Goal: Task Accomplishment & Management: Manage account settings

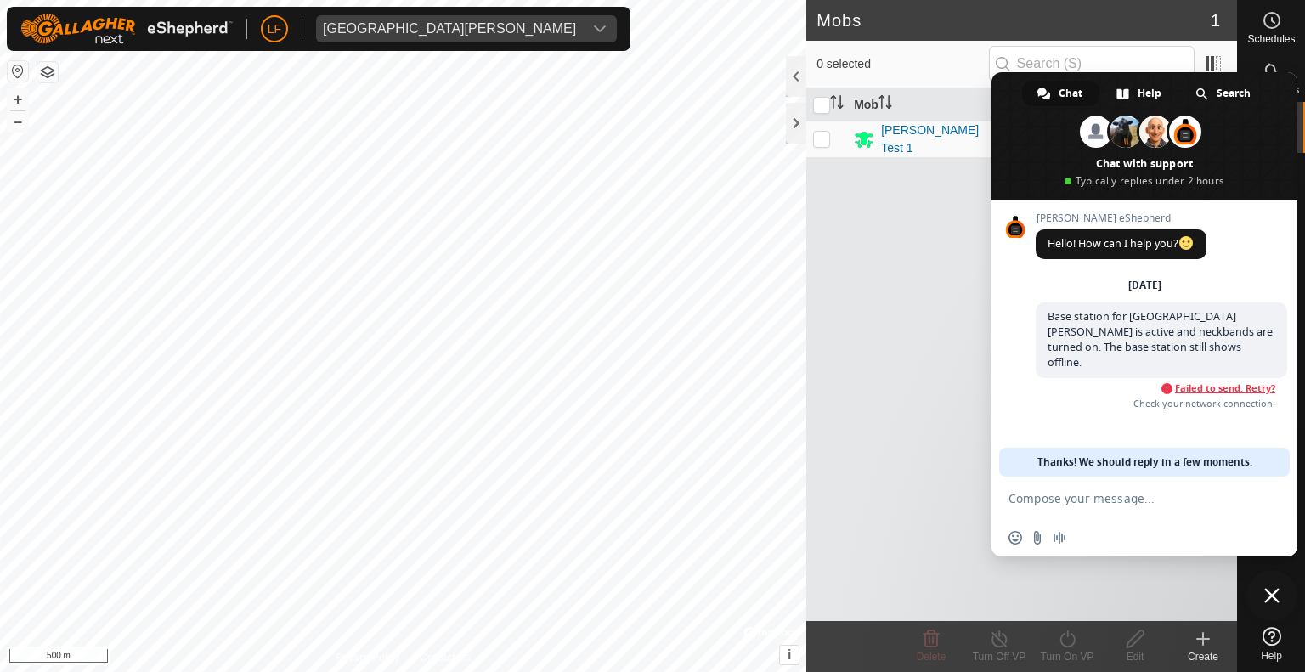
click at [1219, 382] on span "Failed to send. Retry?" at bounding box center [1225, 388] width 100 height 12
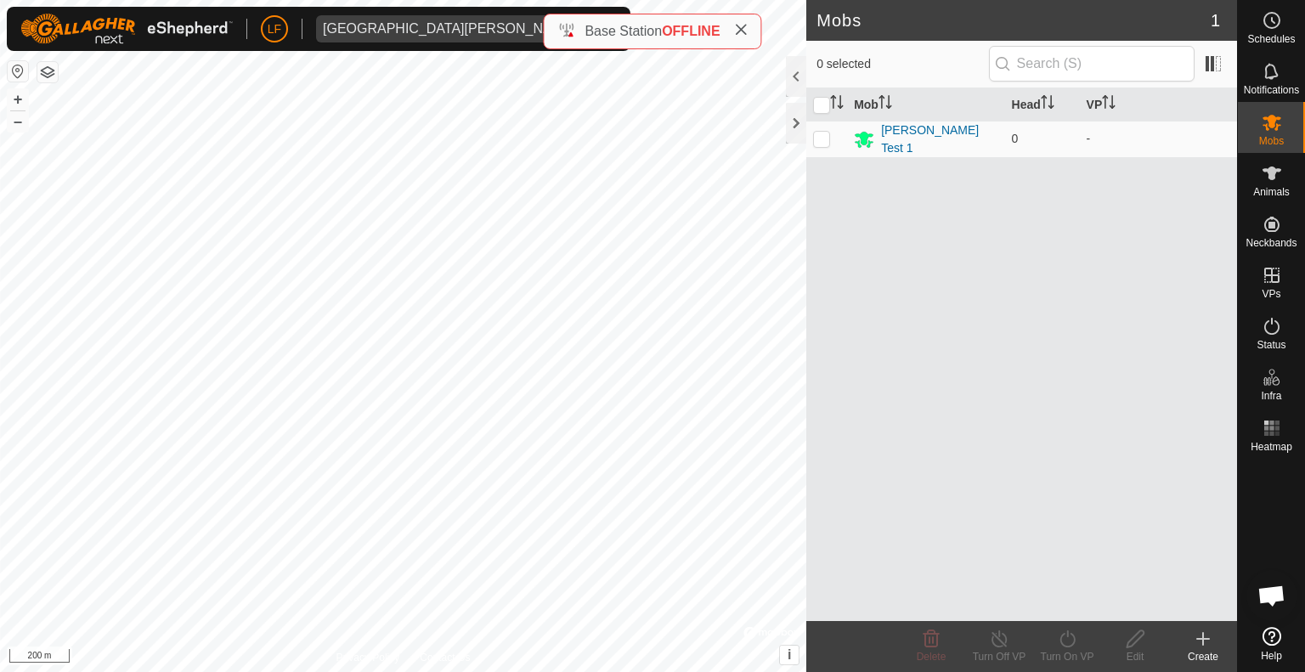
click at [568, 25] on div "Base Station OFFLINE" at bounding box center [651, 31] width 189 height 20
click at [1280, 21] on icon at bounding box center [1272, 20] width 20 height 20
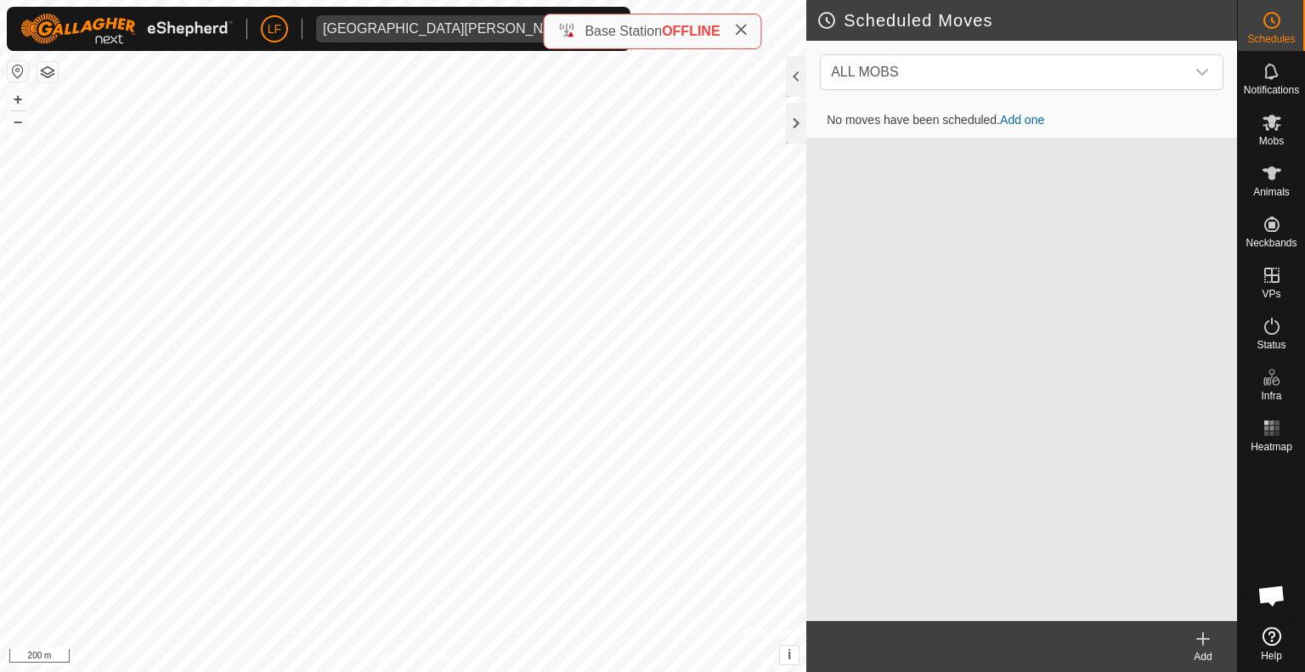
click at [1280, 23] on icon at bounding box center [1272, 20] width 20 height 20
click at [1265, 595] on span "Open chat" at bounding box center [1271, 597] width 28 height 24
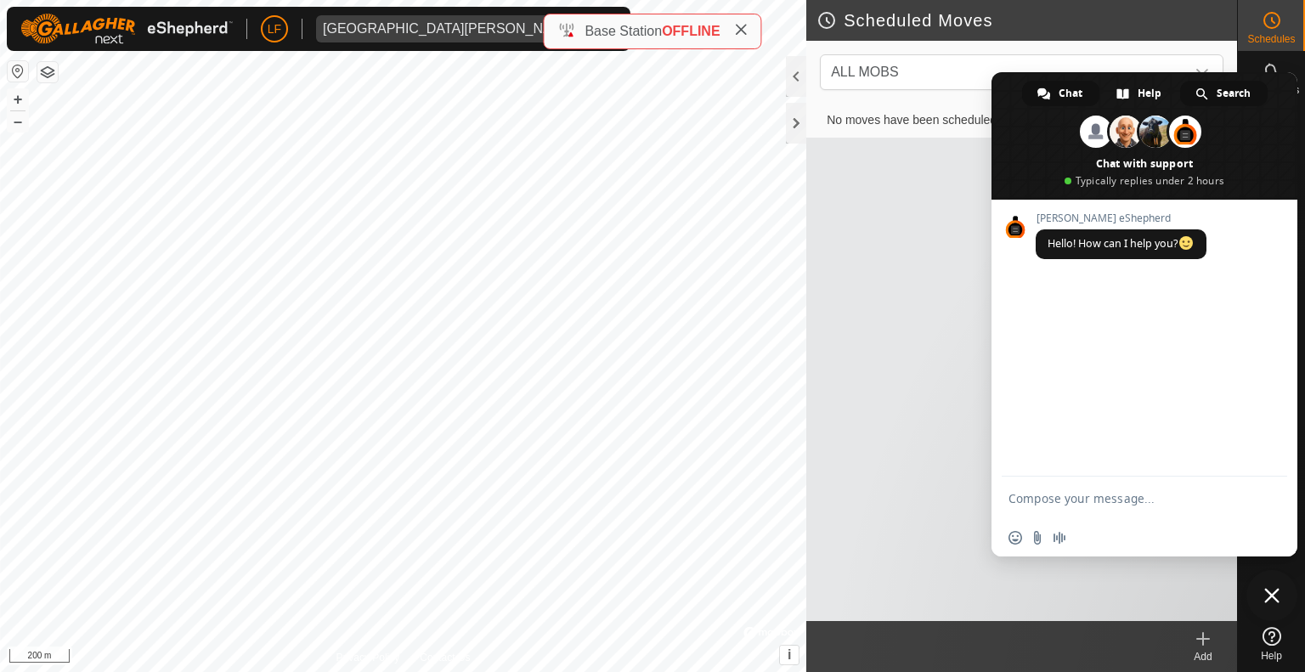
click at [1242, 89] on span "Search" at bounding box center [1234, 93] width 34 height 25
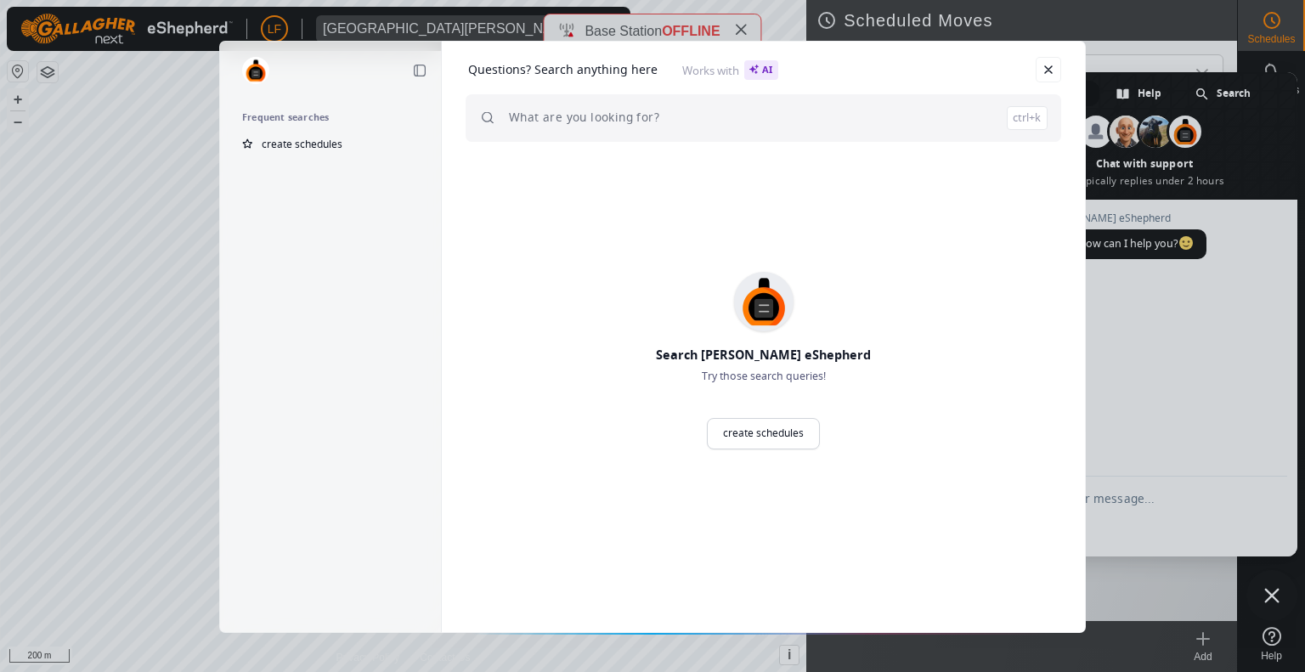
click at [510, 115] on input "search" at bounding box center [778, 118] width 539 height 48
click at [1049, 71] on link "Close" at bounding box center [1048, 69] width 25 height 25
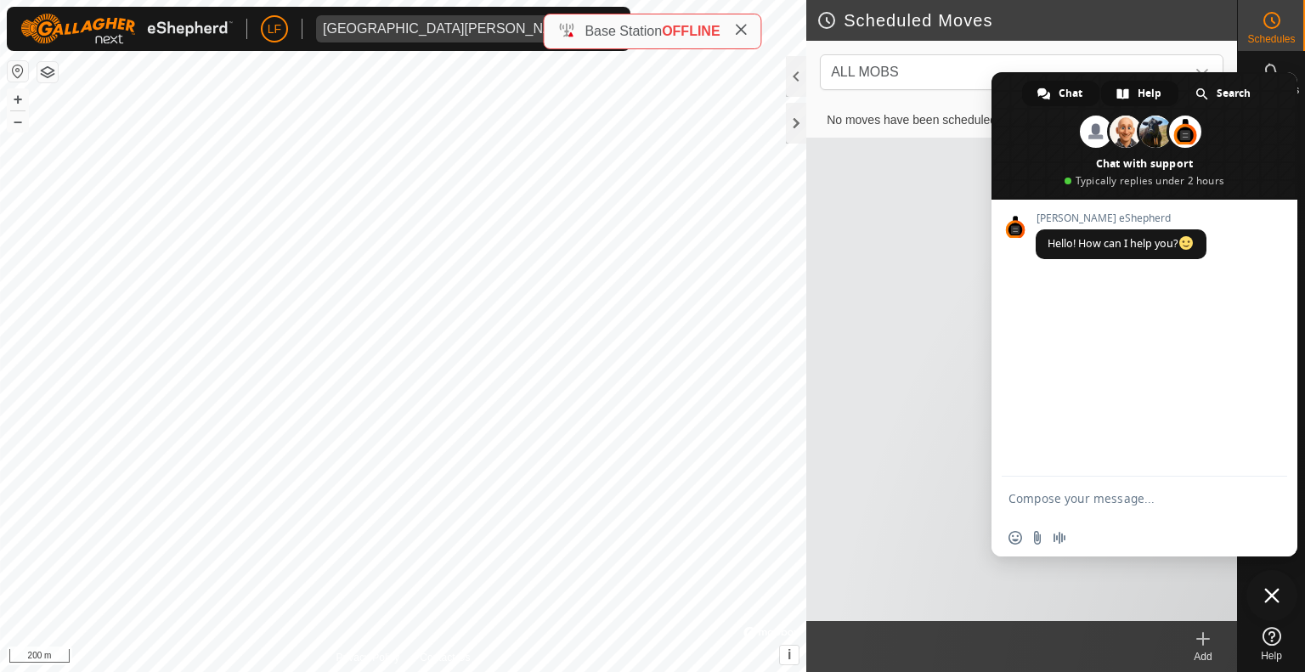
click at [1135, 91] on div "Help" at bounding box center [1139, 93] width 77 height 25
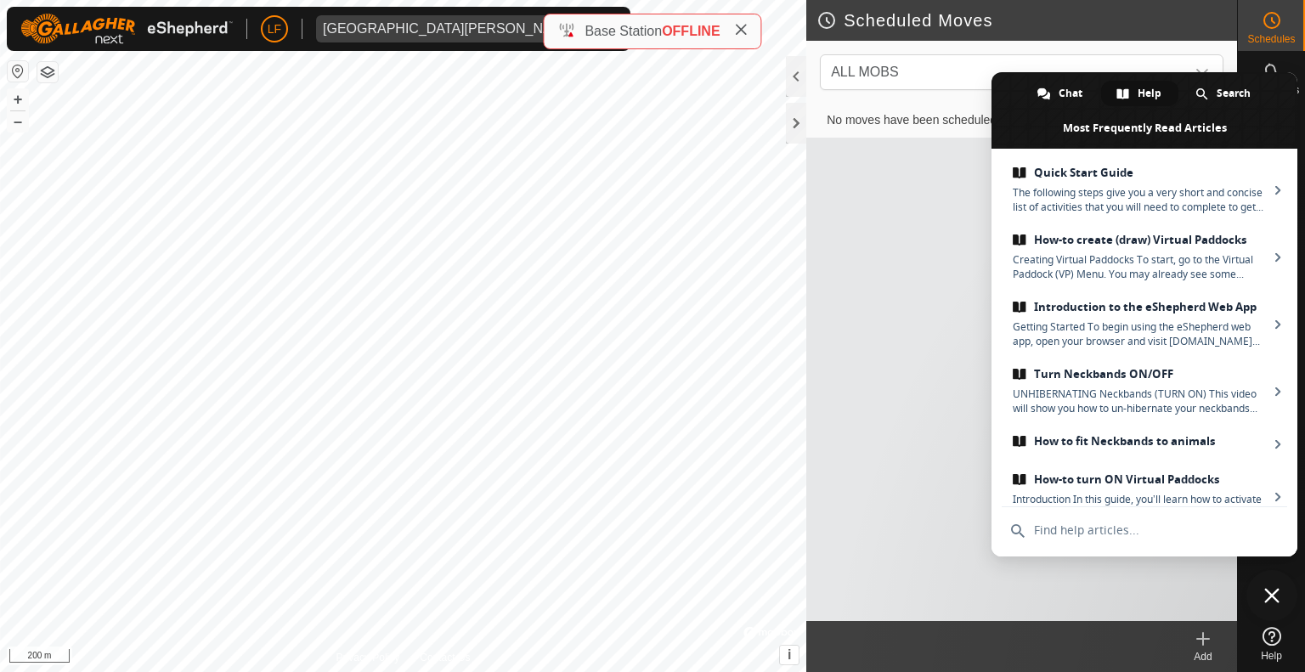
click at [880, 293] on div "No moves have been scheduled. Add one" at bounding box center [1021, 362] width 431 height 517
click at [50, 68] on button "button" at bounding box center [47, 72] width 20 height 20
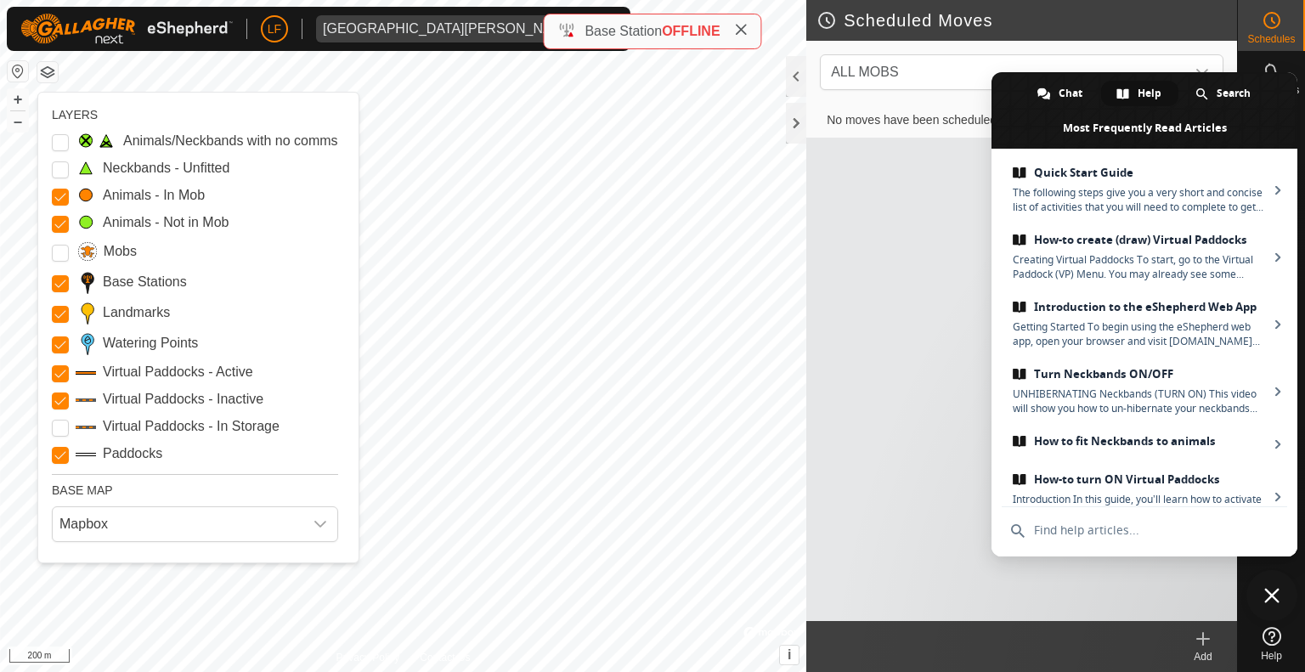
click at [131, 281] on label "Base Stations" at bounding box center [145, 282] width 84 height 20
click at [69, 281] on Stations "Base Stations" at bounding box center [60, 283] width 17 height 17
click at [60, 276] on Stations "Base Stations" at bounding box center [60, 283] width 17 height 17
drag, startPoint x: 61, startPoint y: 427, endPoint x: 92, endPoint y: 438, distance: 32.2
click at [62, 427] on Storage "Virtual Paddocks - In Storage" at bounding box center [60, 428] width 17 height 17
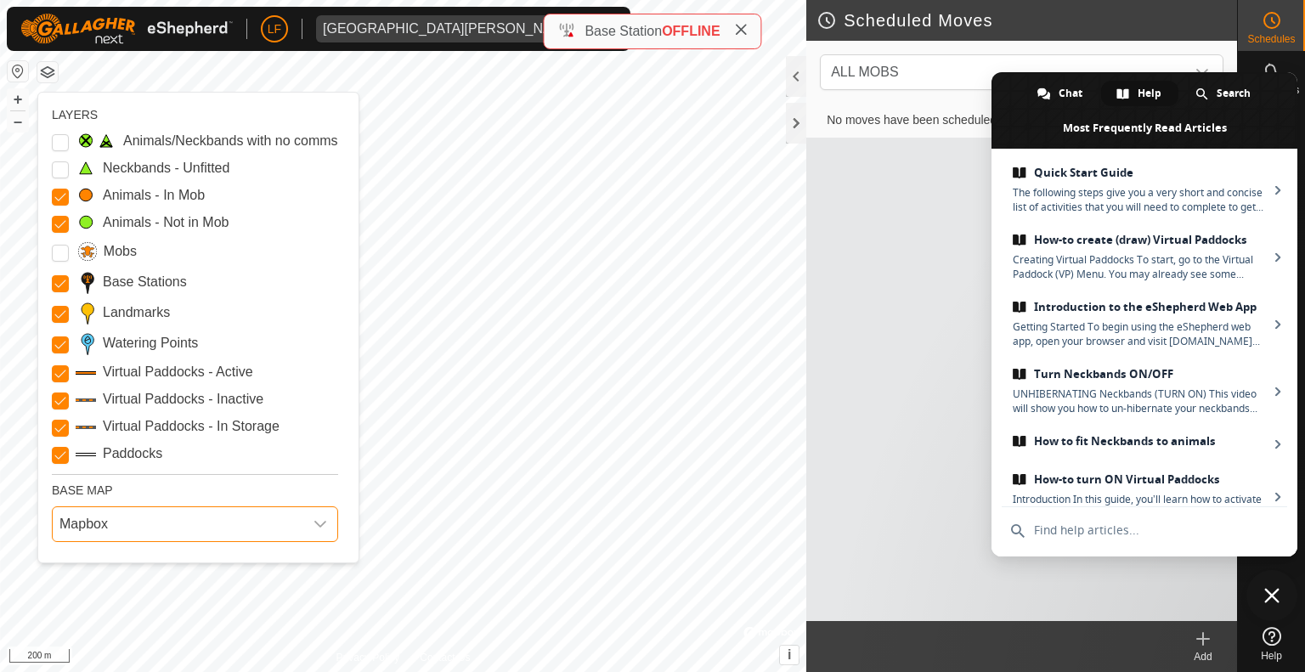
click at [131, 519] on span "Mapbox" at bounding box center [178, 524] width 251 height 34
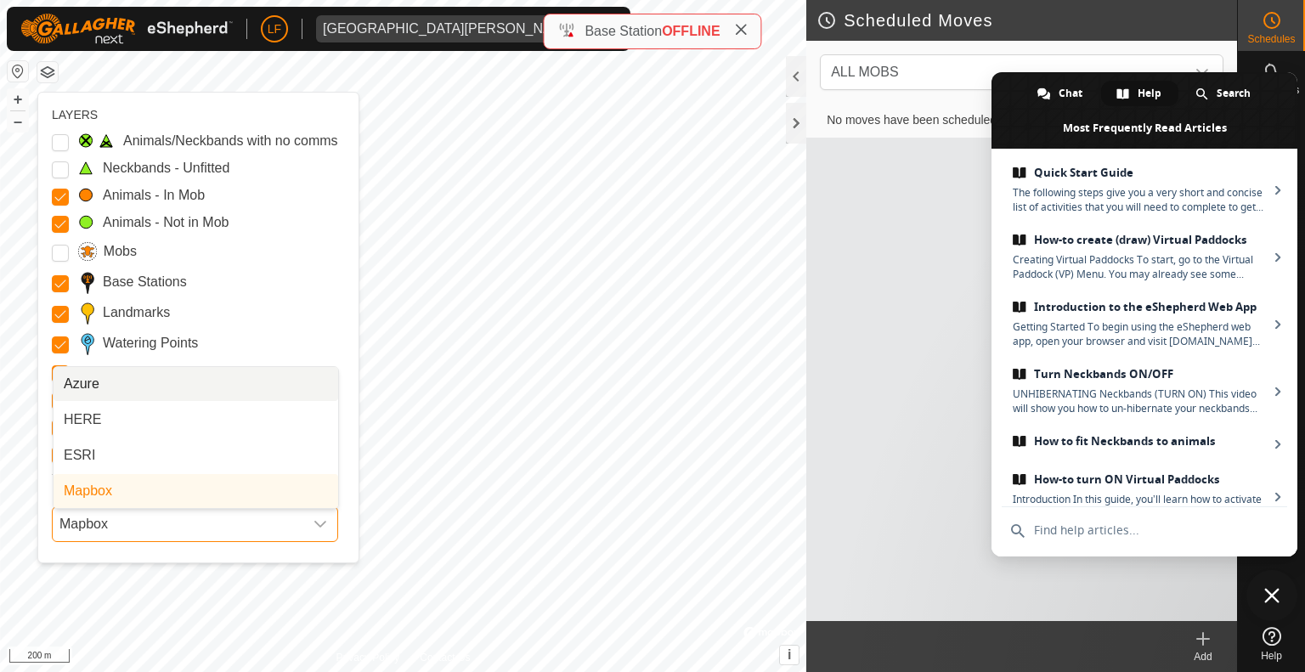
click at [129, 521] on span "Mapbox" at bounding box center [178, 524] width 251 height 34
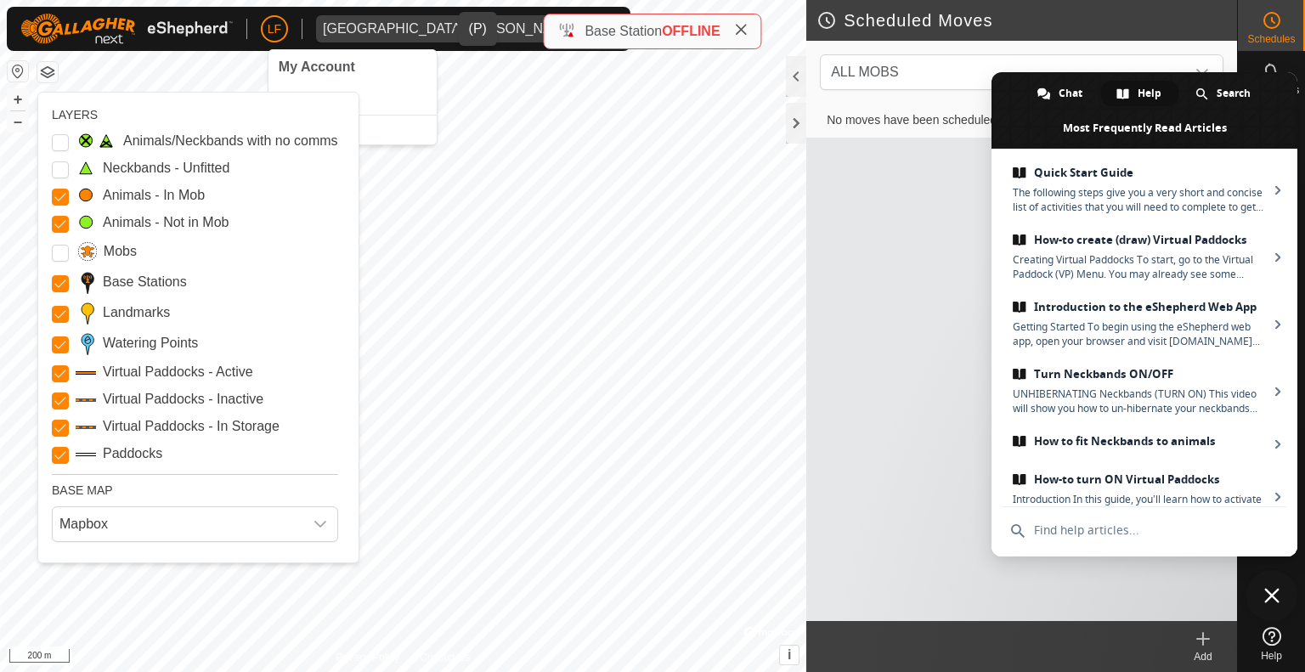
click at [362, 31] on div "[GEOGRAPHIC_DATA][PERSON_NAME]" at bounding box center [449, 29] width 253 height 14
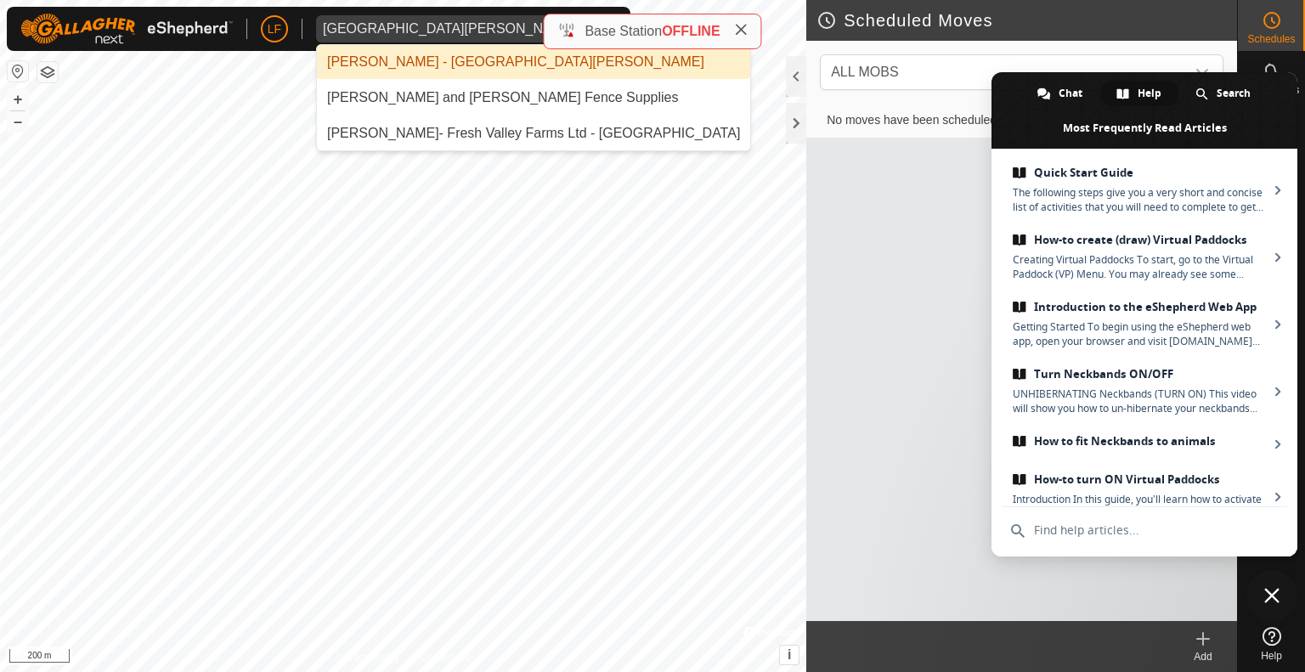
click at [399, 64] on li "Josh Thiessen - East Wendland" at bounding box center [533, 62] width 433 height 34
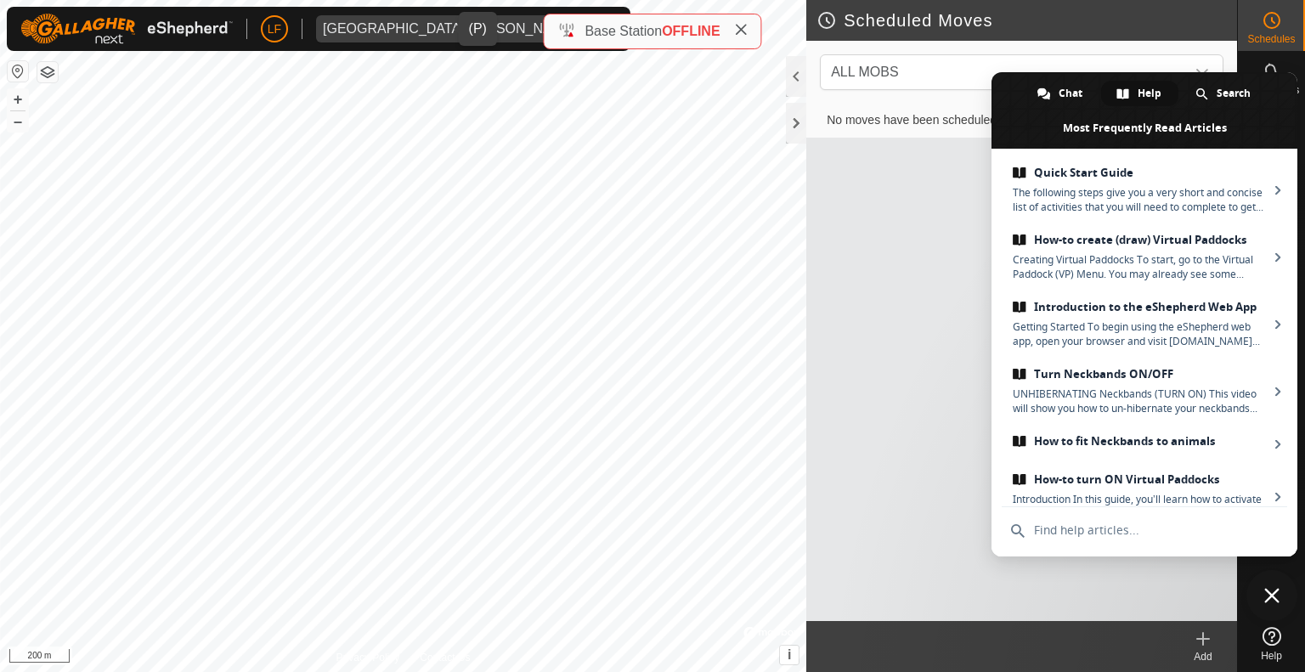
click at [593, 25] on icon "dropdown trigger" at bounding box center [600, 29] width 14 height 14
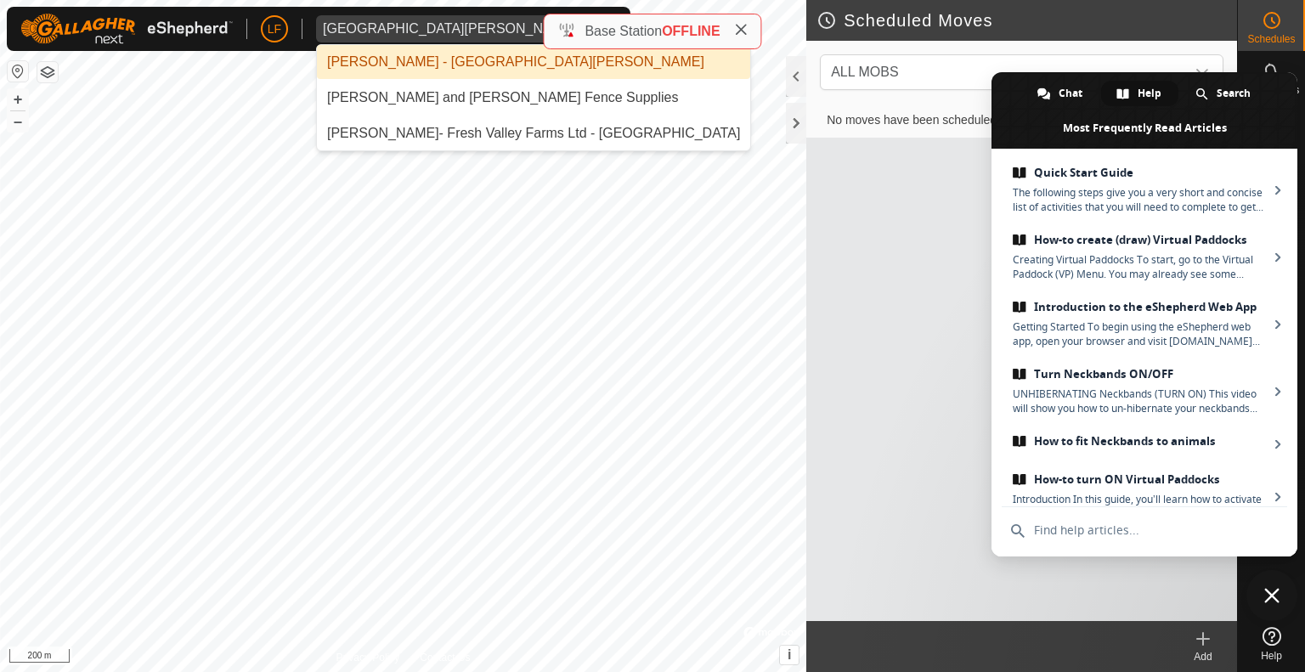
click at [593, 25] on icon "dropdown trigger" at bounding box center [600, 29] width 14 height 14
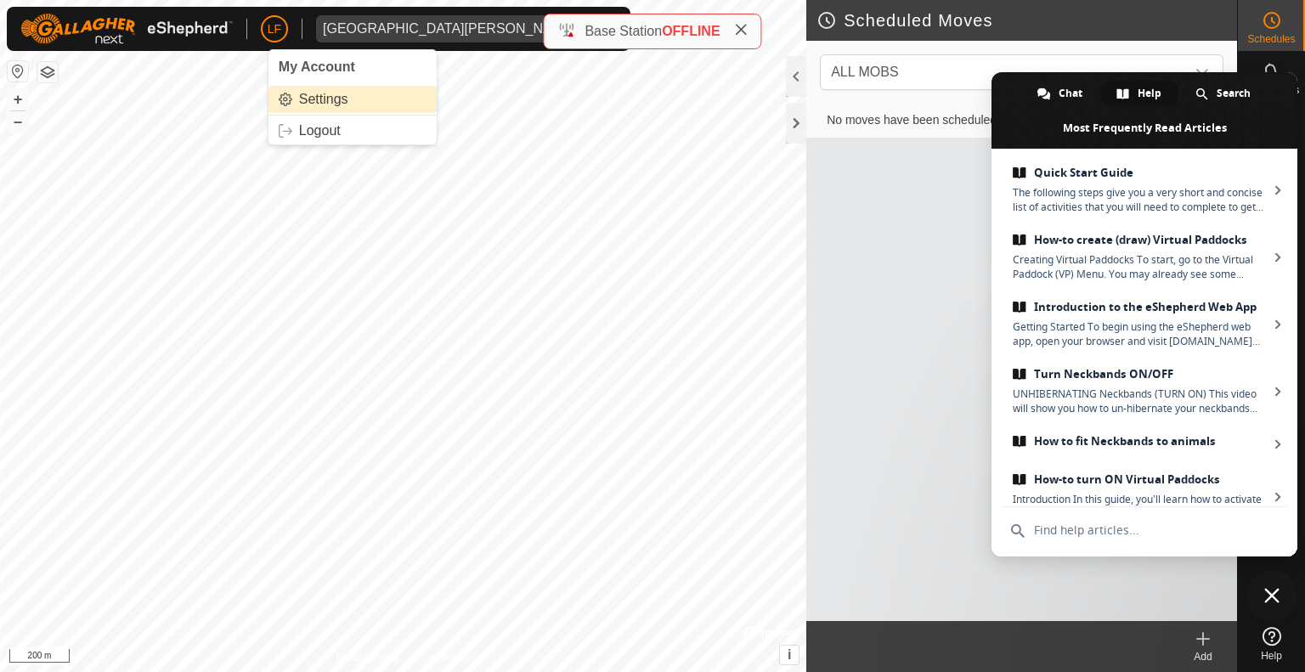
click at [325, 100] on link "Settings" at bounding box center [352, 99] width 168 height 27
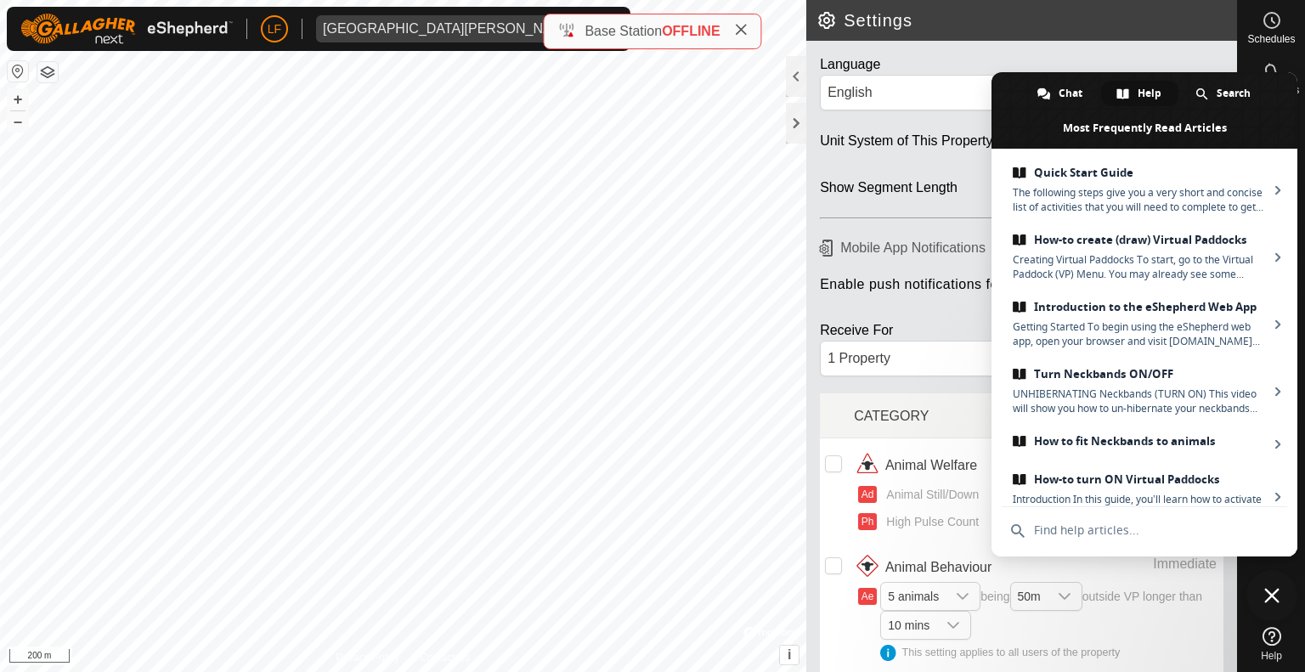
drag, startPoint x: 997, startPoint y: 129, endPoint x: 1118, endPoint y: 123, distance: 121.6
click at [1118, 123] on span at bounding box center [1145, 110] width 306 height 76
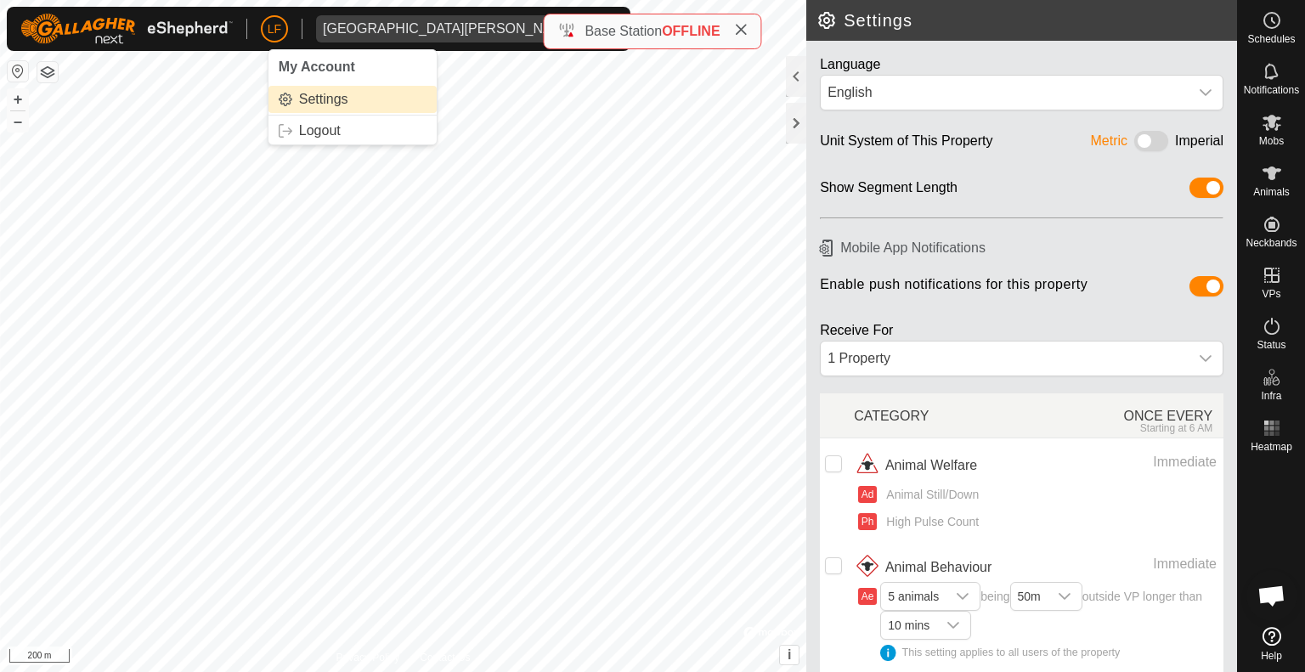
click at [314, 98] on link "Settings" at bounding box center [352, 99] width 168 height 27
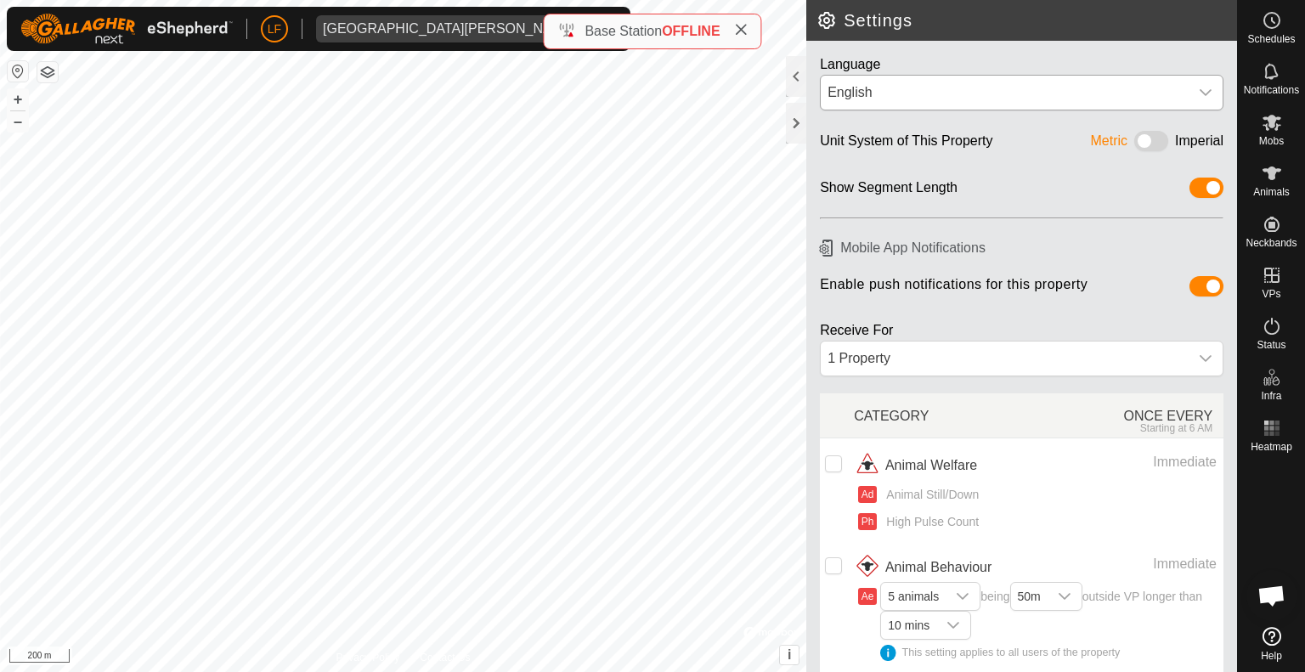
click at [1199, 92] on icon "dropdown trigger" at bounding box center [1206, 93] width 14 height 14
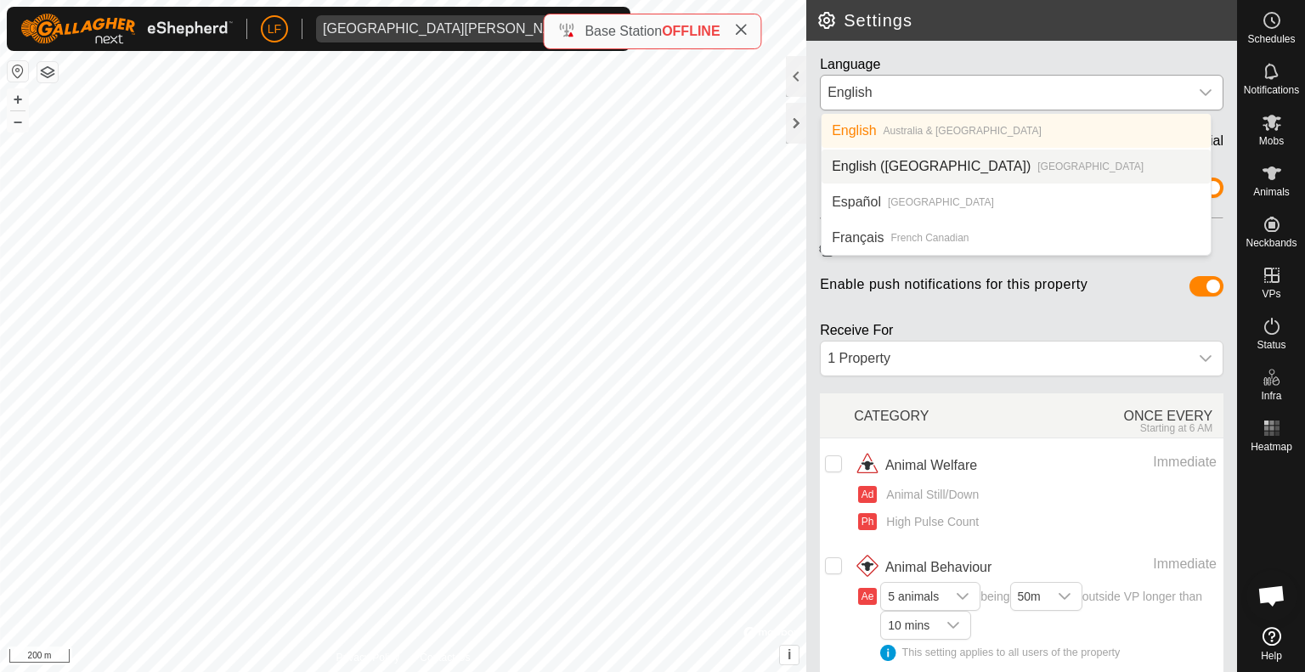
click at [918, 162] on li "English (US) United States" at bounding box center [1016, 167] width 389 height 34
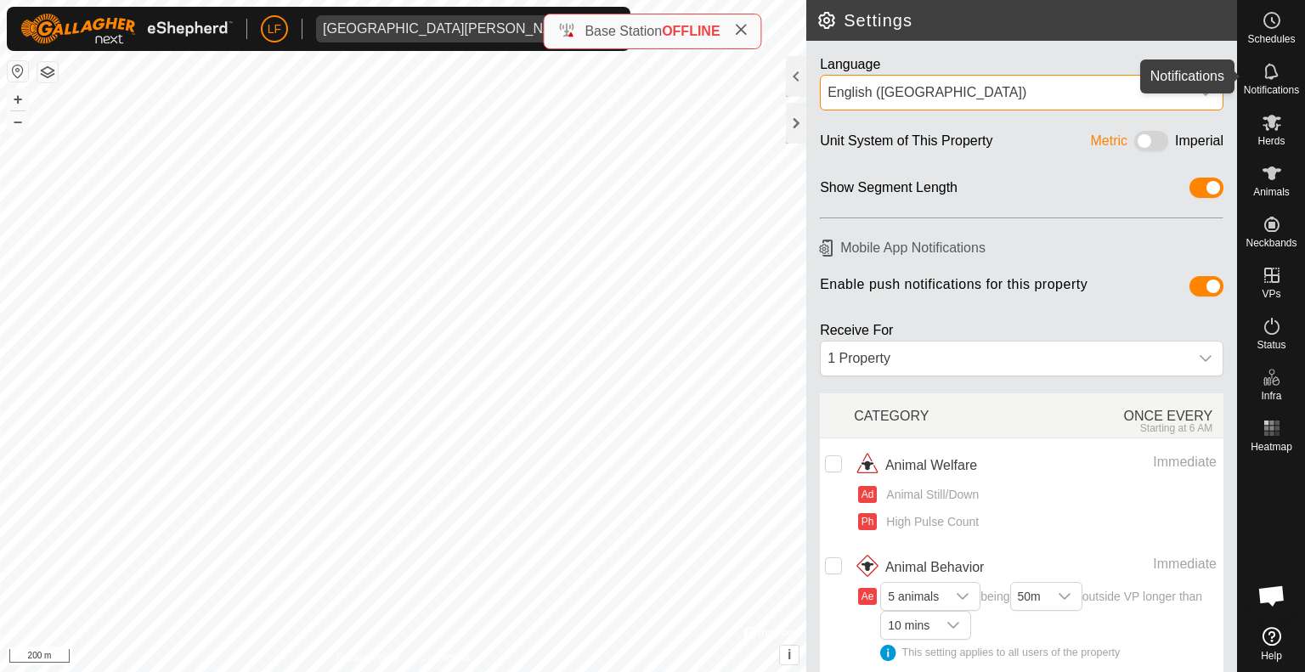
click at [1268, 70] on icon at bounding box center [1272, 71] width 20 height 20
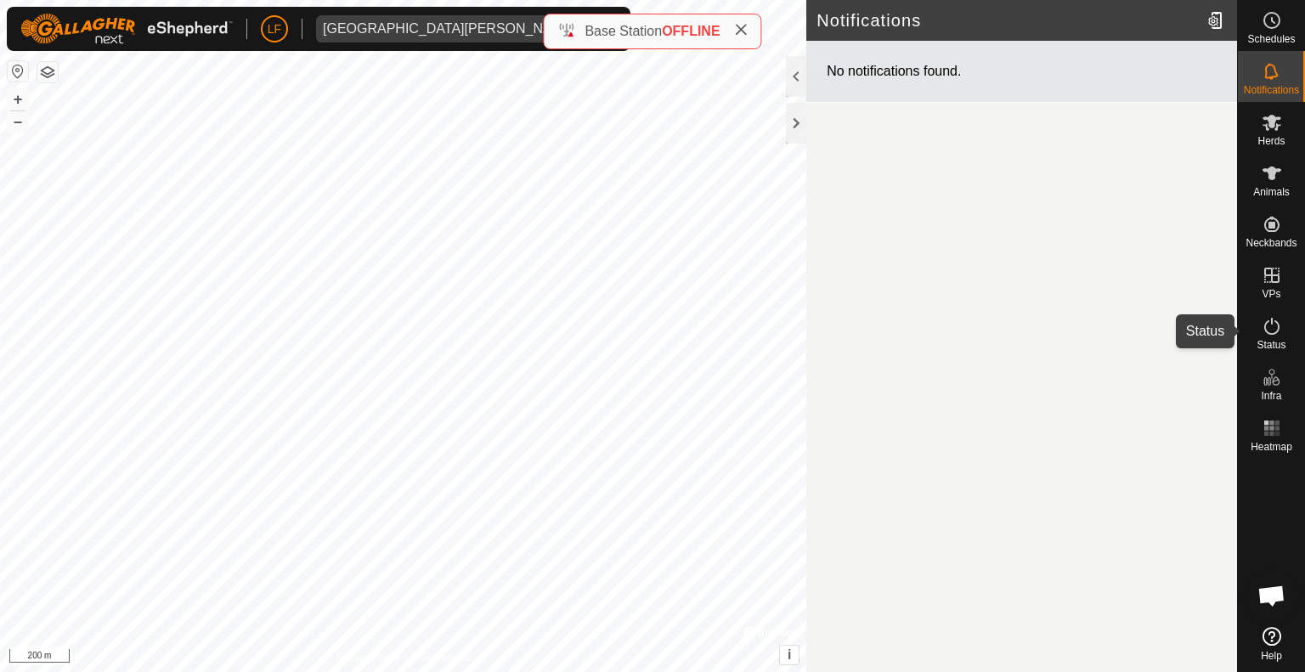
click at [1275, 325] on icon at bounding box center [1272, 326] width 20 height 20
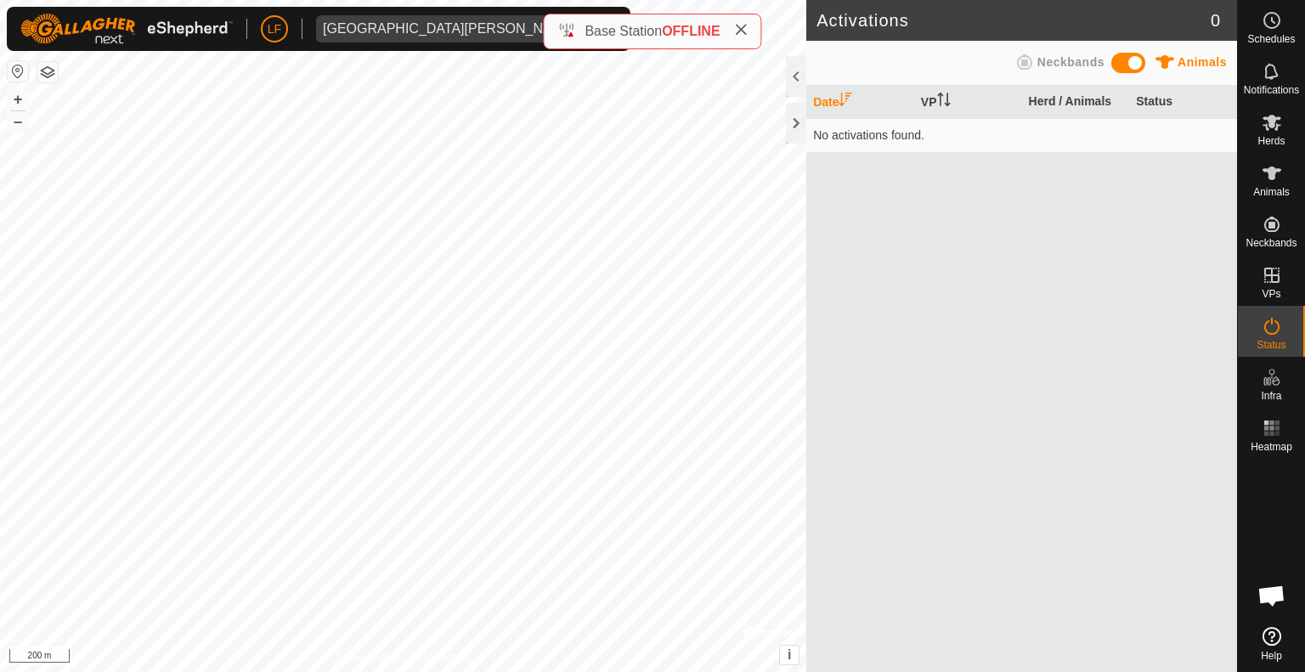
click at [1268, 635] on icon at bounding box center [1272, 636] width 19 height 19
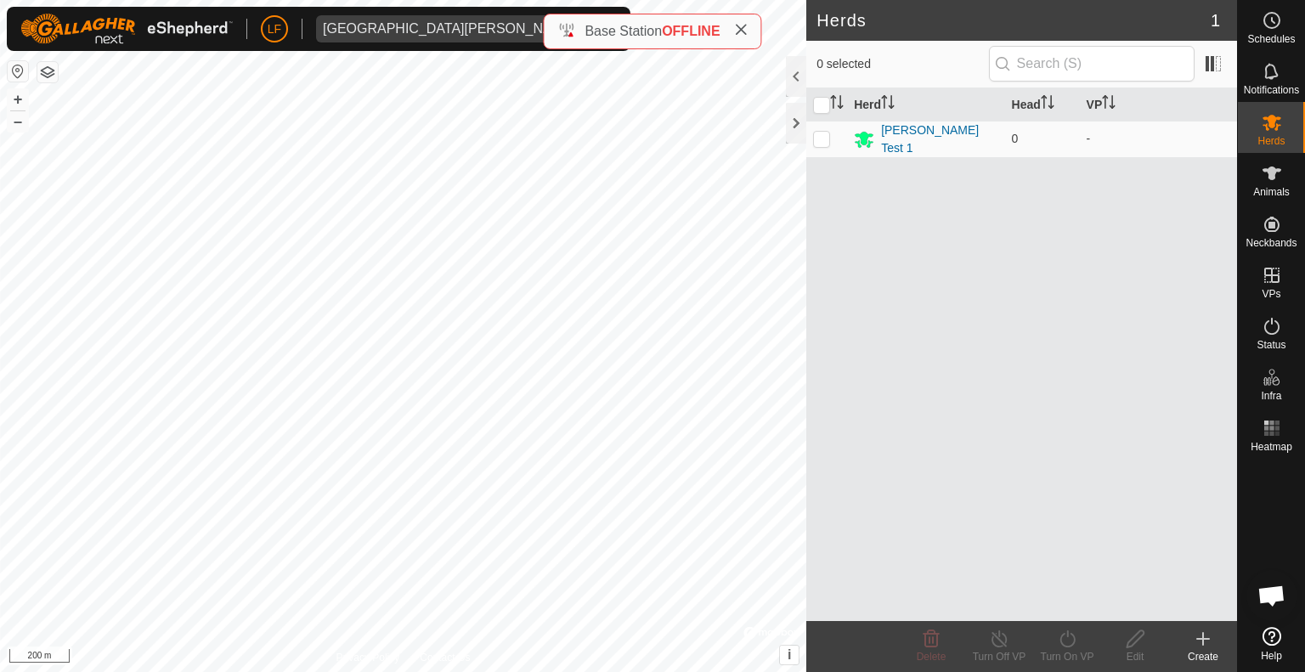
click at [567, 29] on div "Base Station OFFLINE" at bounding box center [651, 31] width 189 height 20
click at [1266, 636] on icon at bounding box center [1272, 636] width 19 height 19
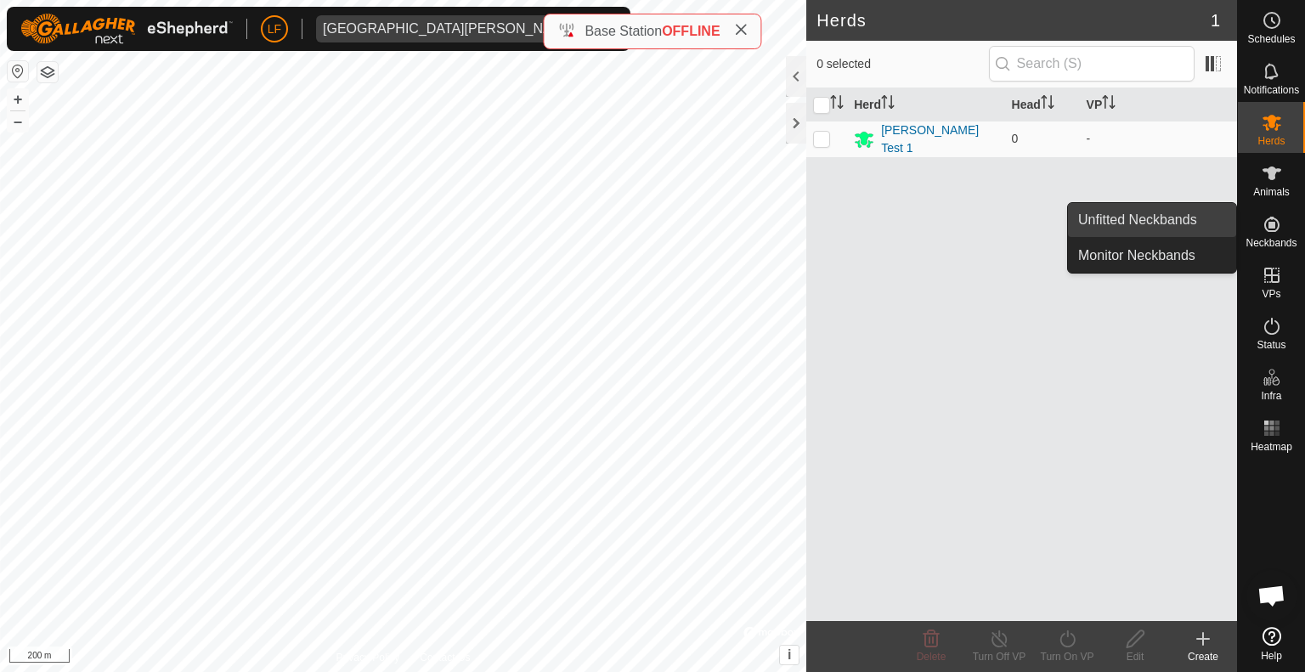
click at [1187, 214] on link "Unfitted Neckbands" at bounding box center [1152, 220] width 168 height 34
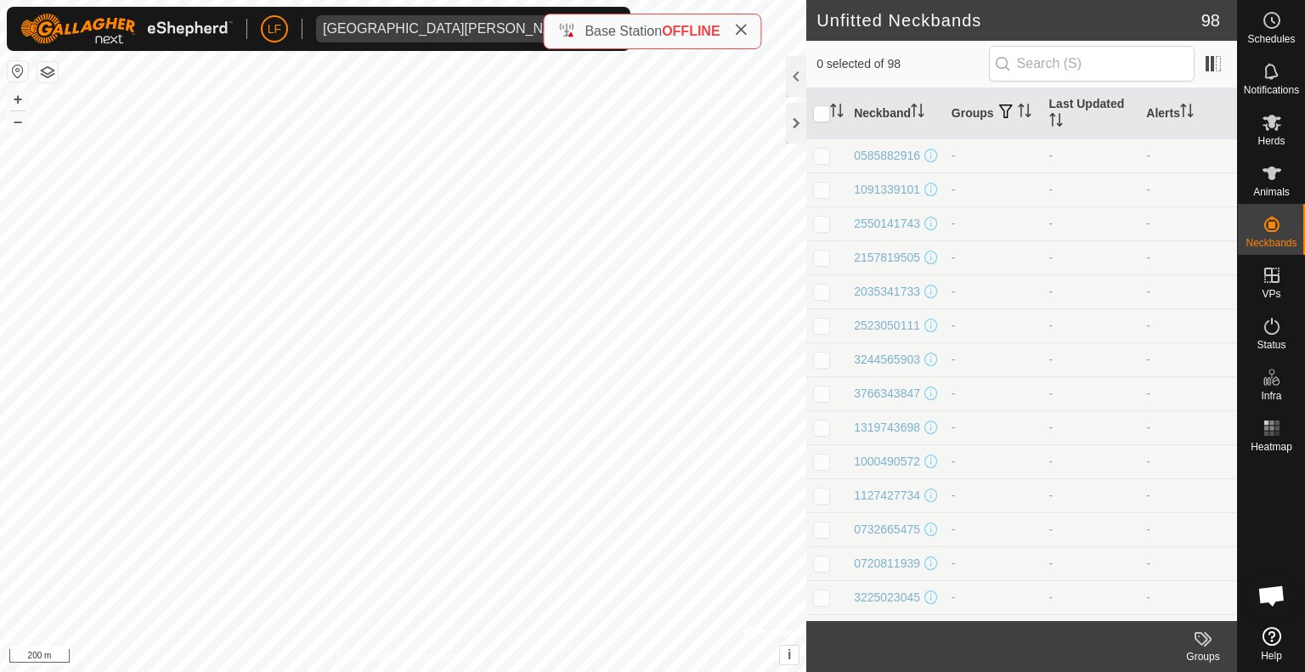
click at [563, 29] on div "Base Station OFFLINE" at bounding box center [651, 31] width 189 height 20
click at [884, 147] on div "0585882916" at bounding box center [887, 156] width 66 height 18
